Goal: Task Accomplishment & Management: Use online tool/utility

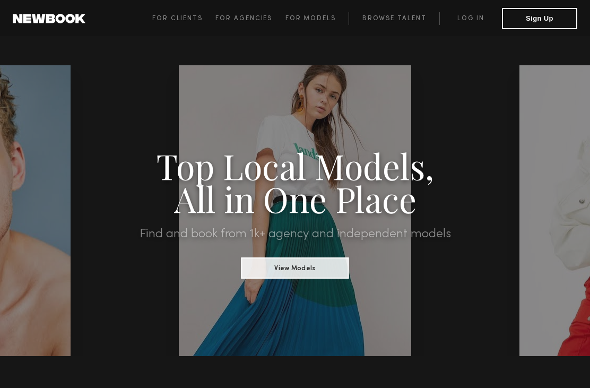
click at [470, 18] on link "Log in" at bounding box center [471, 18] width 63 height 13
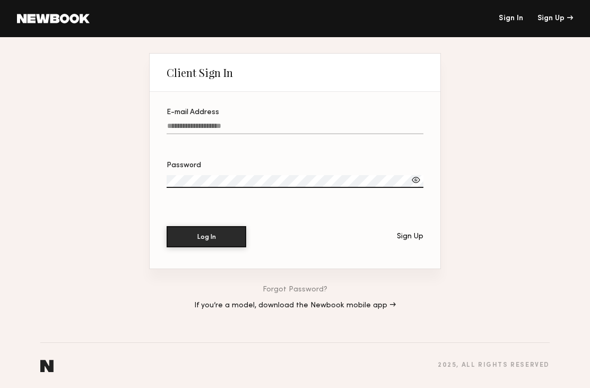
click at [182, 125] on input "E-mail Address" at bounding box center [295, 128] width 257 height 12
type input "**********"
click at [207, 238] on button "Log In" at bounding box center [207, 236] width 80 height 21
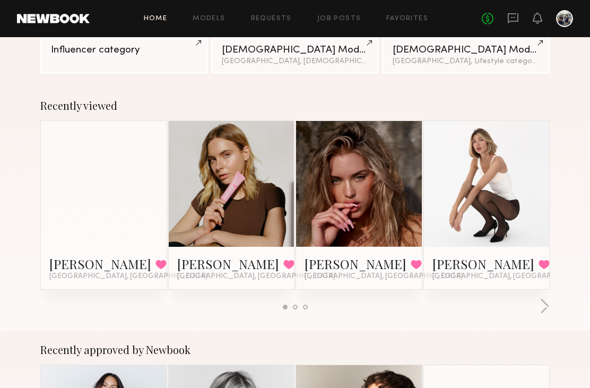
scroll to position [119, 0]
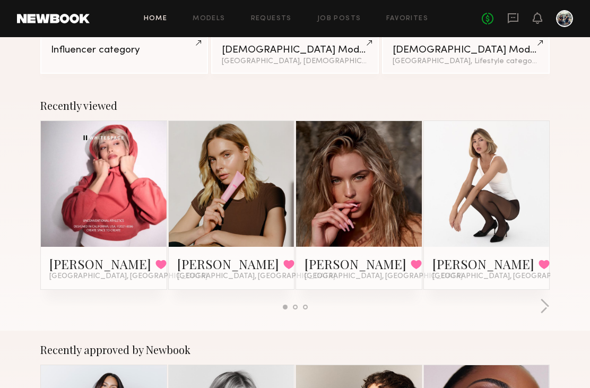
click at [68, 175] on div at bounding box center [104, 185] width 126 height 126
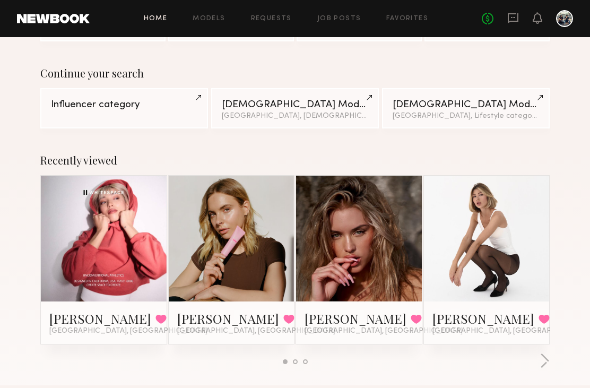
scroll to position [121, 0]
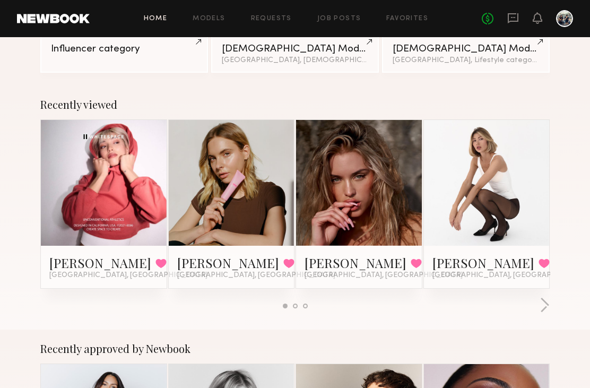
click at [81, 185] on link at bounding box center [104, 183] width 58 height 126
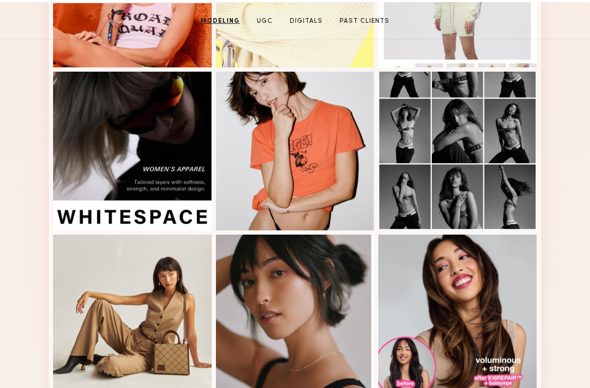
scroll to position [548, 0]
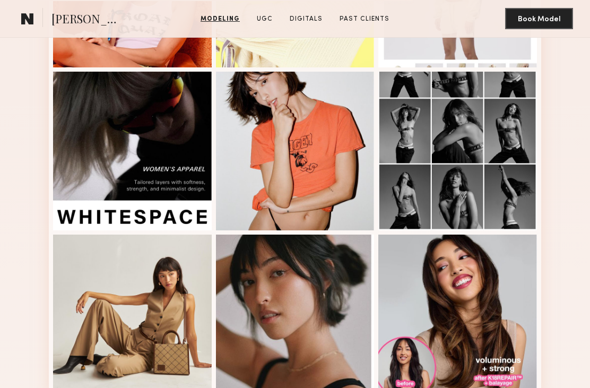
click at [226, 16] on link "Modeling" at bounding box center [220, 19] width 48 height 10
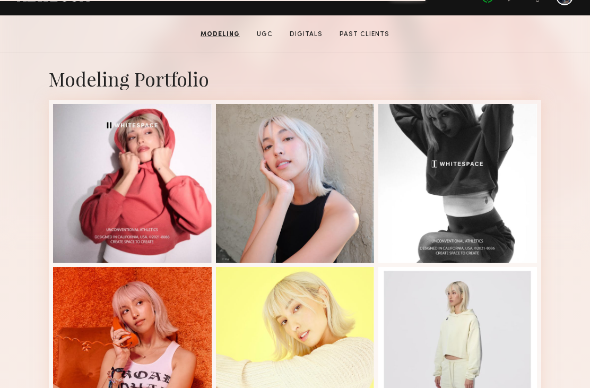
scroll to position [180, 0]
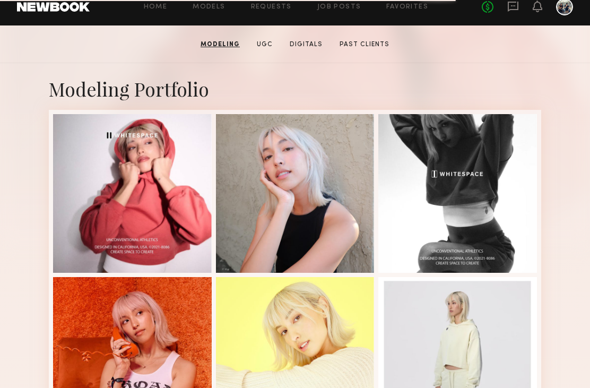
click at [201, 6] on link "Models" at bounding box center [209, 7] width 32 height 7
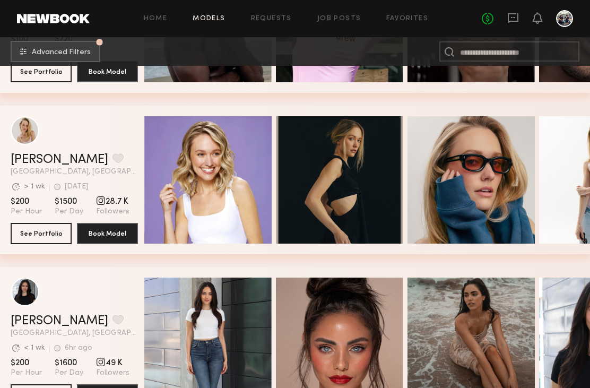
scroll to position [2392, 0]
click at [42, 49] on span "Advanced Filters" at bounding box center [61, 52] width 59 height 7
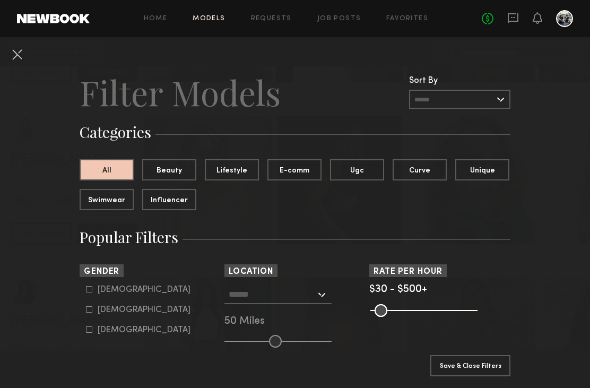
click at [161, 204] on button "Influencer" at bounding box center [169, 199] width 54 height 21
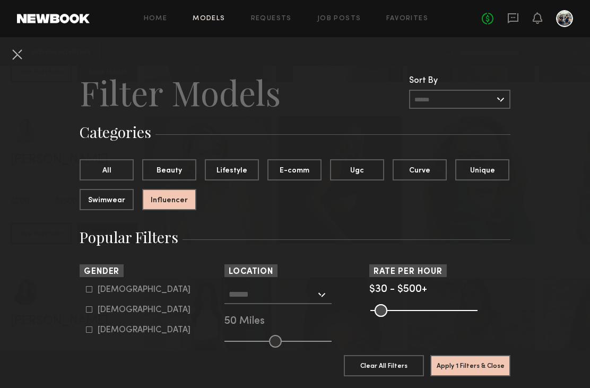
click at [233, 168] on button "Lifestyle" at bounding box center [232, 169] width 54 height 21
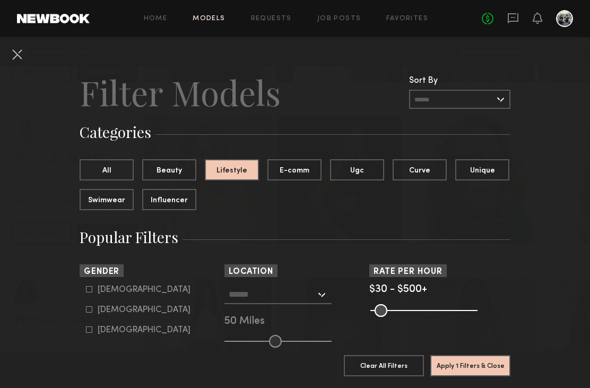
click at [287, 168] on button "E-comm" at bounding box center [295, 169] width 54 height 21
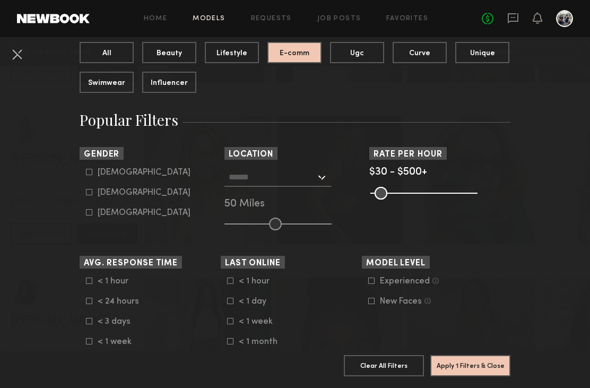
scroll to position [122, 0]
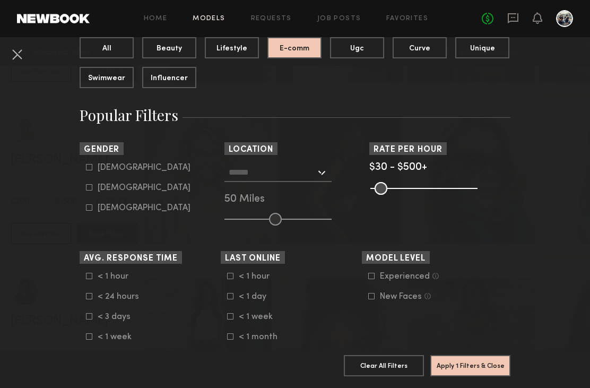
click at [89, 191] on icon at bounding box center [89, 187] width 6 height 6
type input "**"
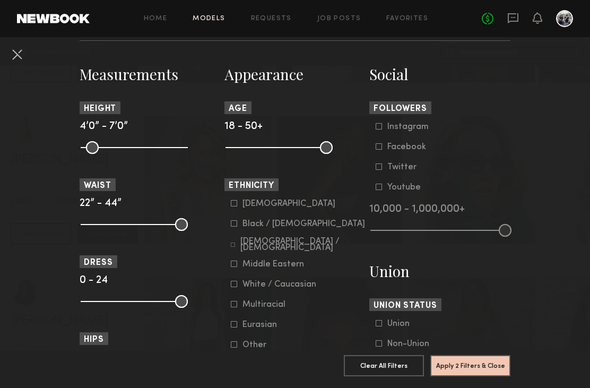
scroll to position [448, 0]
click at [238, 206] on label "[DEMOGRAPHIC_DATA]" at bounding box center [283, 203] width 105 height 6
click at [477, 376] on button "Apply 3 Filters & Close" at bounding box center [471, 365] width 80 height 21
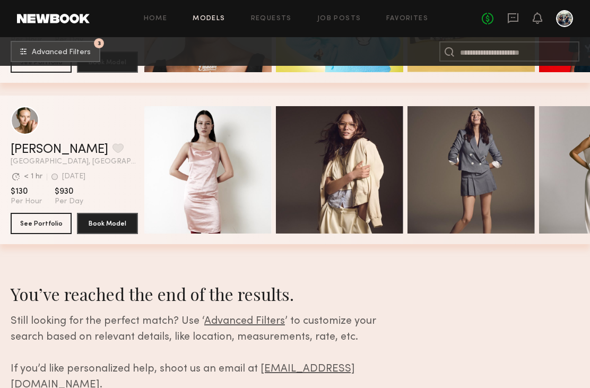
scroll to position [8388, 0]
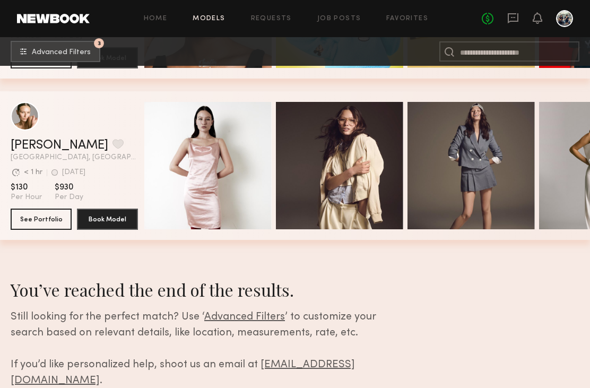
click at [257, 319] on span "Advanced Filters" at bounding box center [244, 317] width 81 height 10
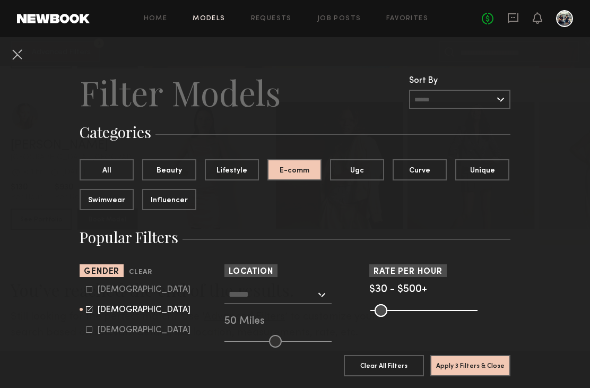
click at [491, 168] on button "Unique" at bounding box center [483, 169] width 54 height 21
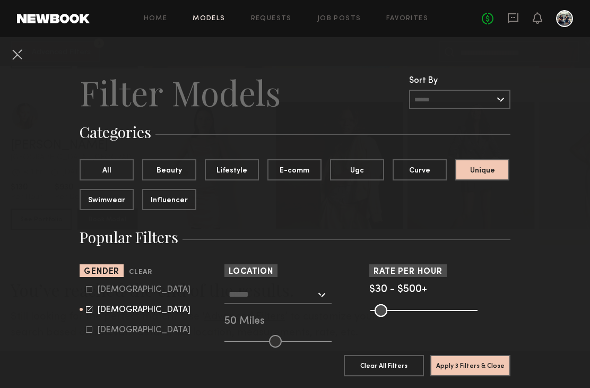
click at [488, 376] on button "Apply 3 Filters & Close" at bounding box center [471, 365] width 80 height 21
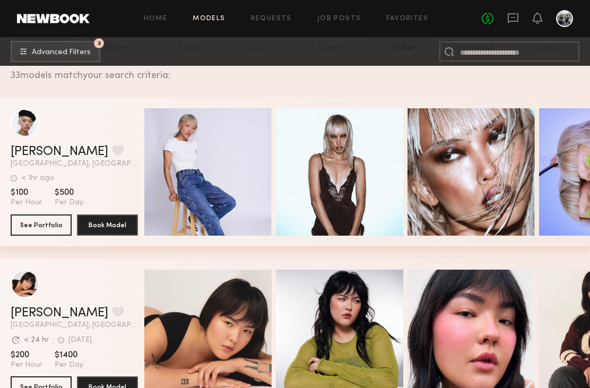
scroll to position [151, 0]
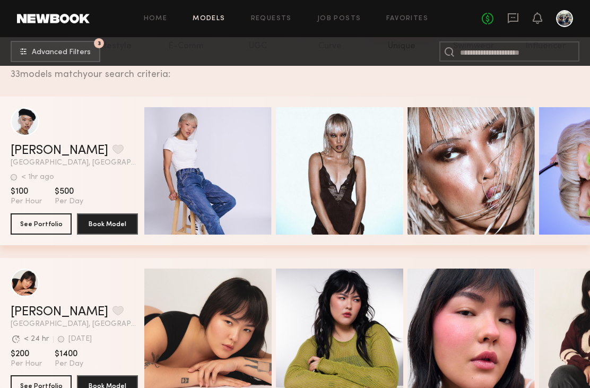
click at [24, 157] on link "[PERSON_NAME]" at bounding box center [60, 150] width 98 height 13
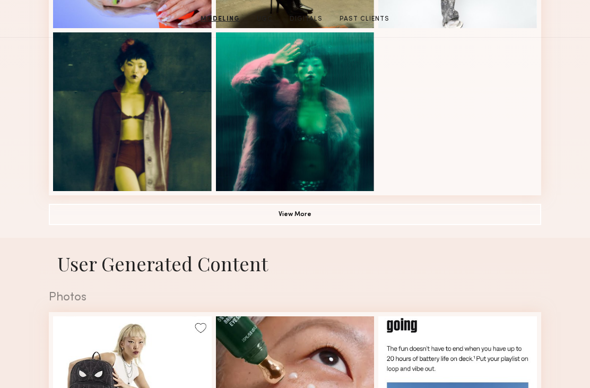
scroll to position [761, 0]
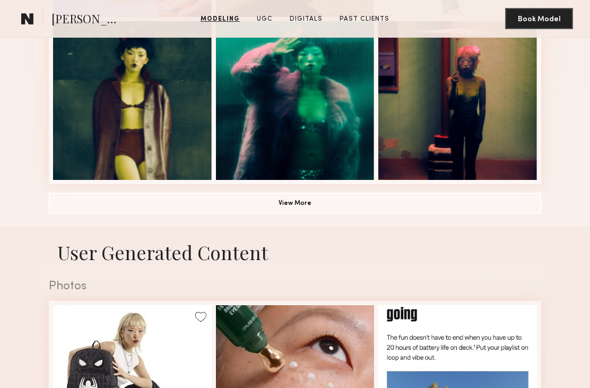
click at [81, 211] on button "View More" at bounding box center [295, 203] width 493 height 21
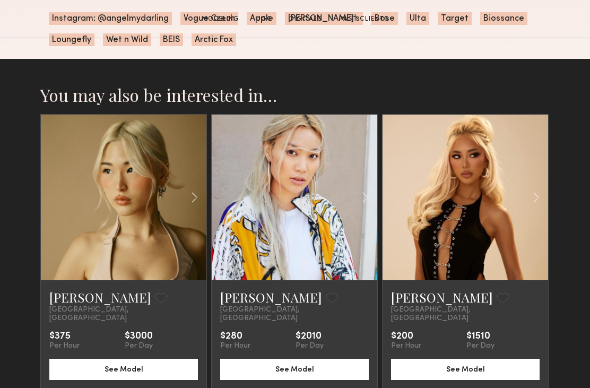
scroll to position [2125, 0]
click at [543, 197] on common-icon at bounding box center [536, 197] width 15 height 20
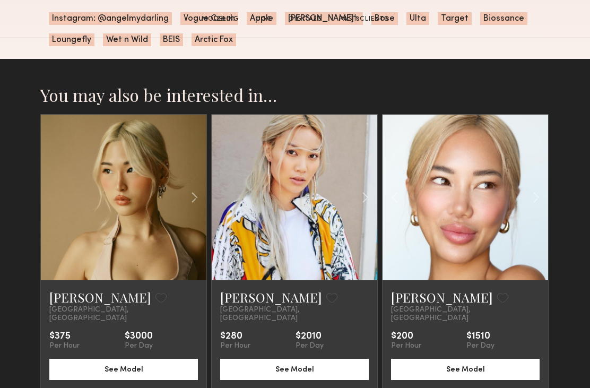
click at [543, 198] on common-icon at bounding box center [536, 197] width 15 height 20
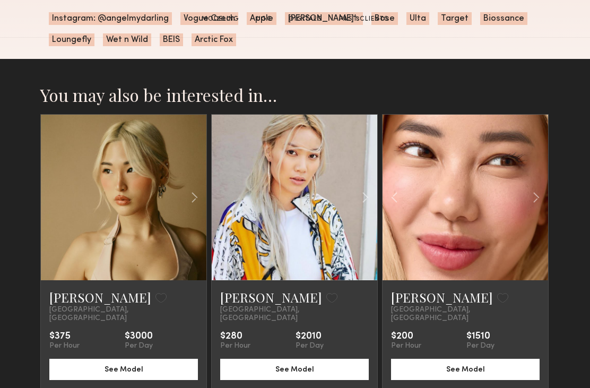
click at [543, 195] on common-icon at bounding box center [536, 197] width 15 height 20
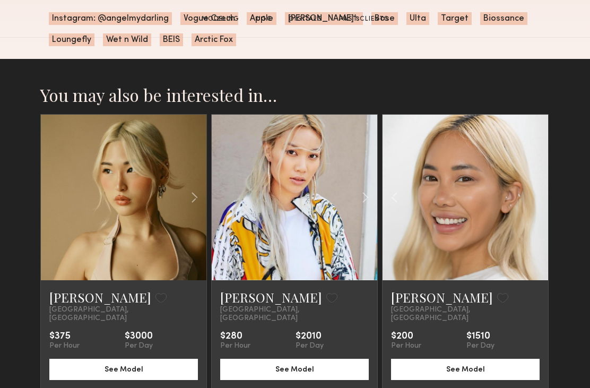
click at [368, 199] on common-icon at bounding box center [365, 197] width 15 height 20
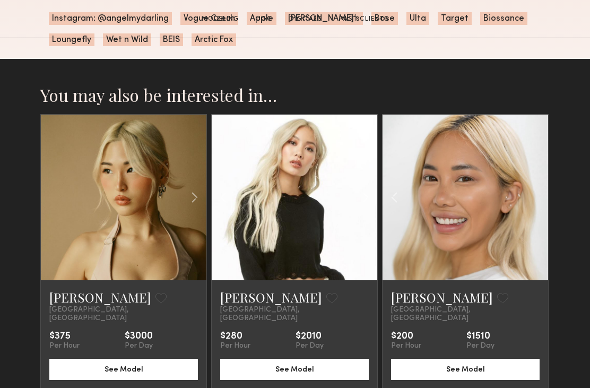
click at [368, 201] on common-icon at bounding box center [365, 197] width 15 height 20
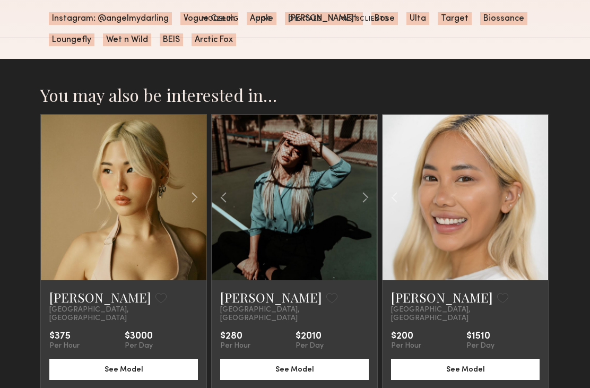
click at [371, 202] on common-icon at bounding box center [365, 197] width 15 height 20
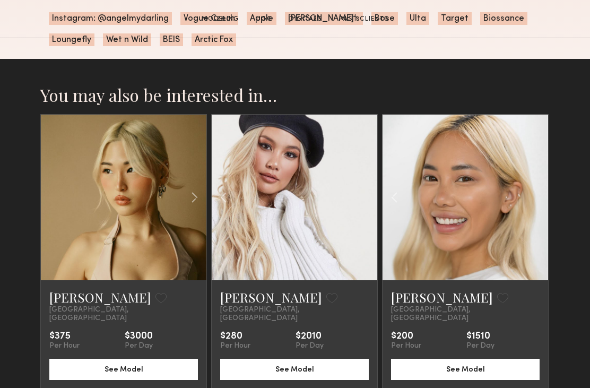
click at [297, 388] on nb-model-recommendations-container "You may also be interested in… ALICE A. Favorite Los Angeles, CA $375 Per Hour …" at bounding box center [295, 258] width 510 height 349
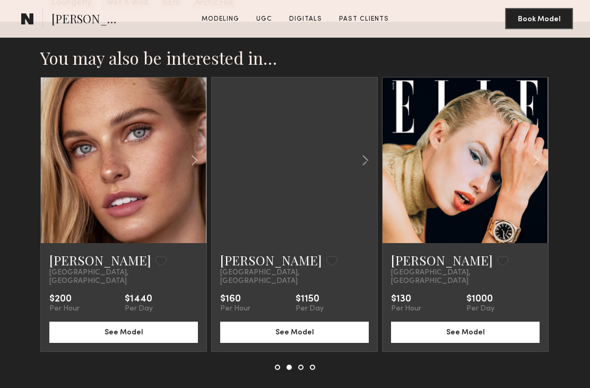
scroll to position [2160, 0]
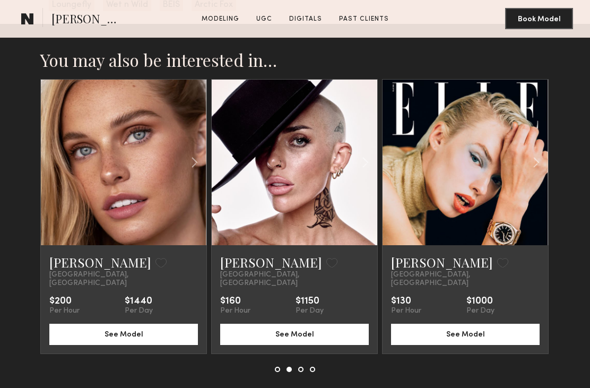
click at [305, 367] on div at bounding box center [295, 369] width 40 height 5
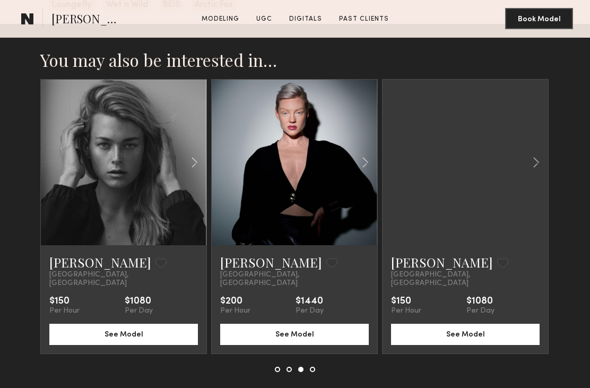
scroll to position [2180, 0]
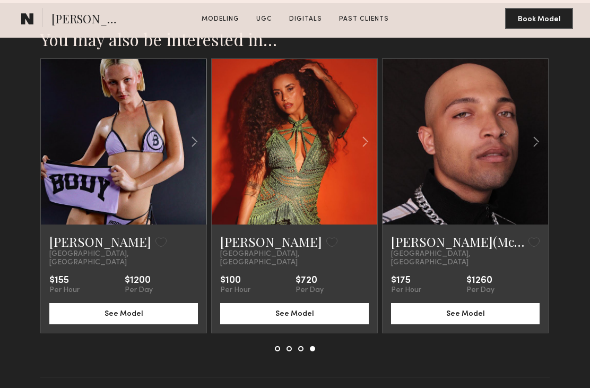
click at [84, 147] on div at bounding box center [124, 142] width 166 height 166
click at [106, 174] on link at bounding box center [124, 142] width 56 height 166
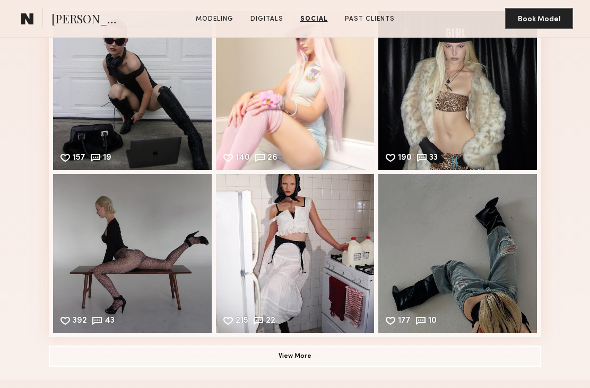
scroll to position [1263, 0]
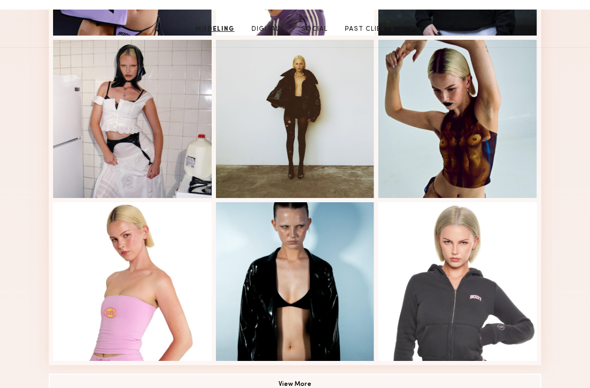
scroll to position [322, 0]
